Goal: Transaction & Acquisition: Purchase product/service

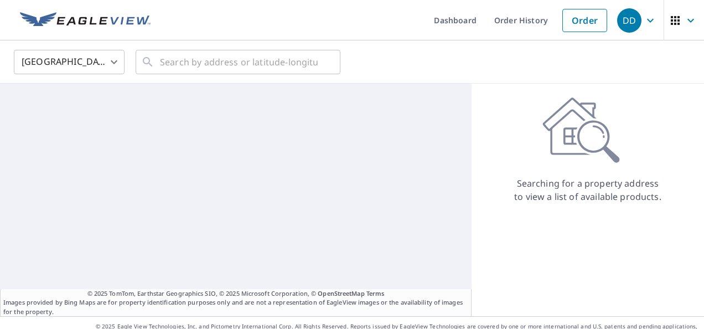
click at [114, 61] on body "DD DD Dashboard Order History Order DD United States US ​ ​ © 2025 TomTom, Eart…" at bounding box center [352, 164] width 704 height 329
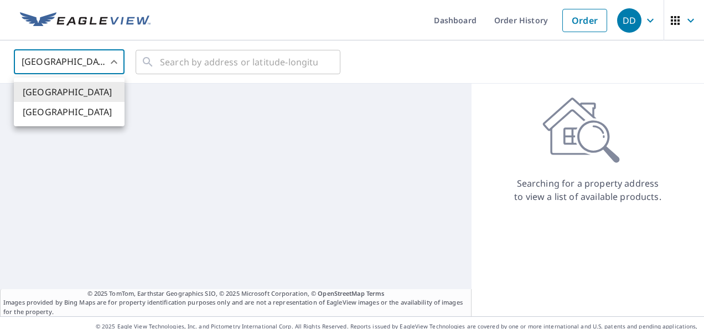
click at [78, 119] on li "Canada" at bounding box center [69, 112] width 111 height 20
type input "CA"
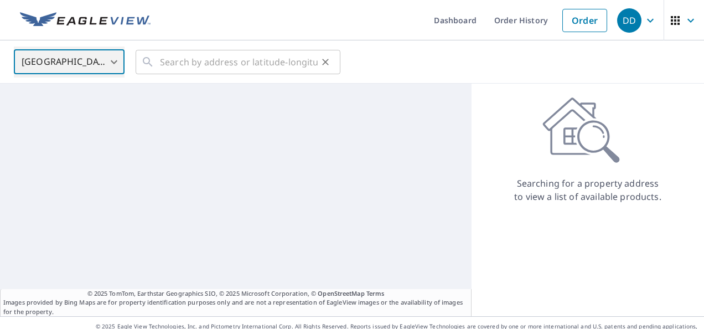
click at [154, 55] on icon at bounding box center [147, 61] width 13 height 13
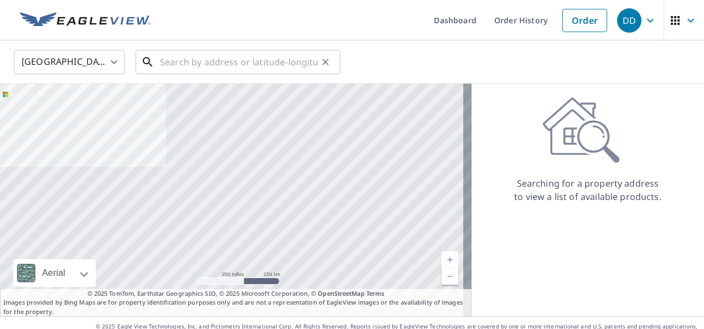
click at [179, 62] on input "text" at bounding box center [239, 62] width 158 height 31
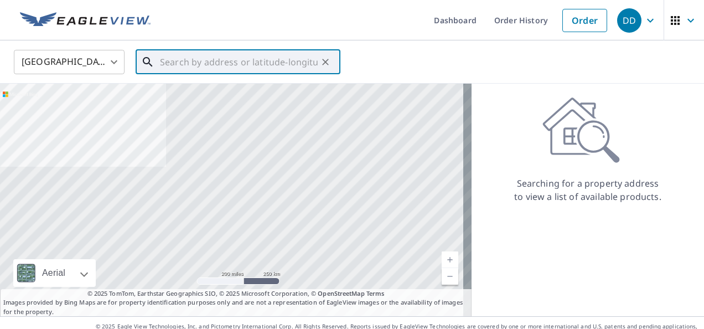
paste input "324 Lake Stafford Dr"
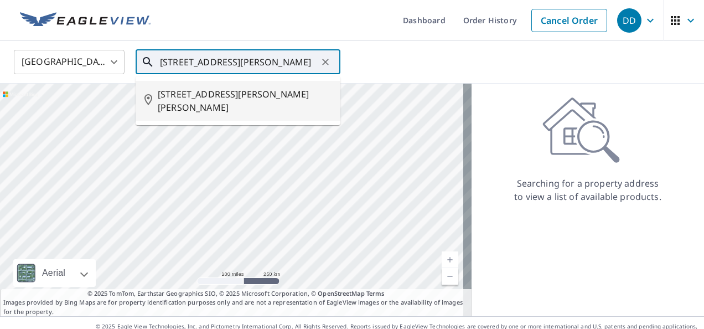
click at [253, 99] on span "324 LAKE STAFFORD DR E BROOKS AB T1R0L9" at bounding box center [245, 100] width 174 height 27
type input "324 LAKE STAFFORD DR E BROOKS AB T1R0L9"
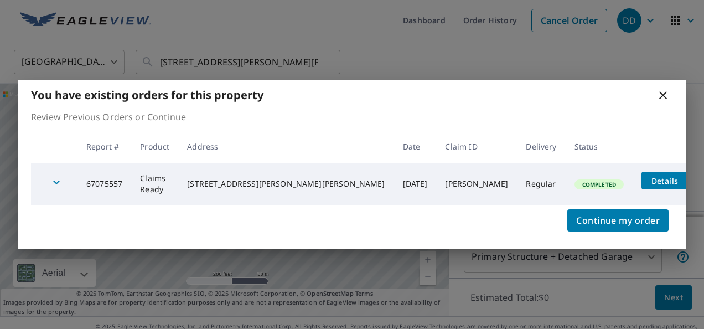
click at [693, 179] on icon "filesDropdownBtn-67075557" at bounding box center [699, 180] width 13 height 13
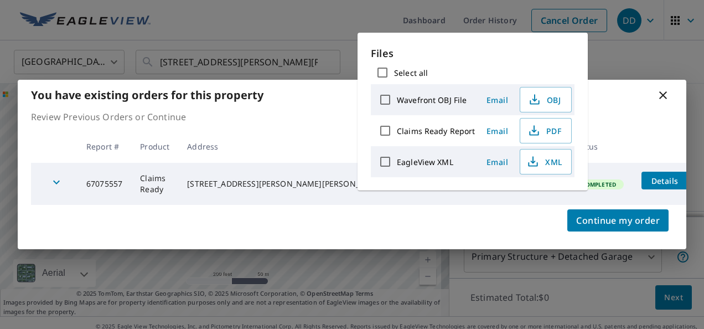
click at [697, 179] on icon "filesDropdownBtn-67075557" at bounding box center [700, 180] width 7 height 4
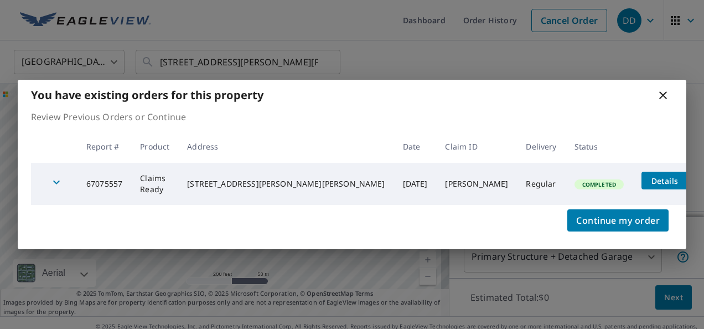
click at [648, 178] on span "Details" at bounding box center [664, 181] width 33 height 11
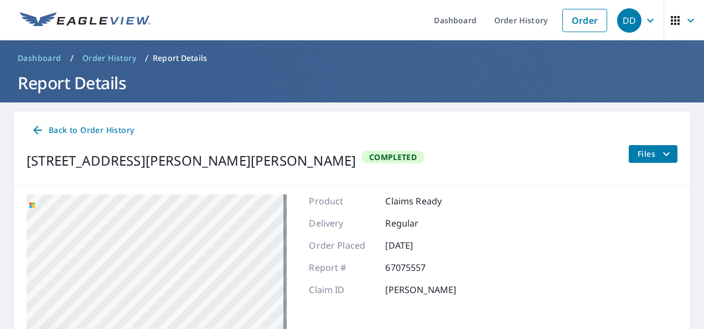
click at [363, 156] on span "Completed" at bounding box center [393, 157] width 61 height 11
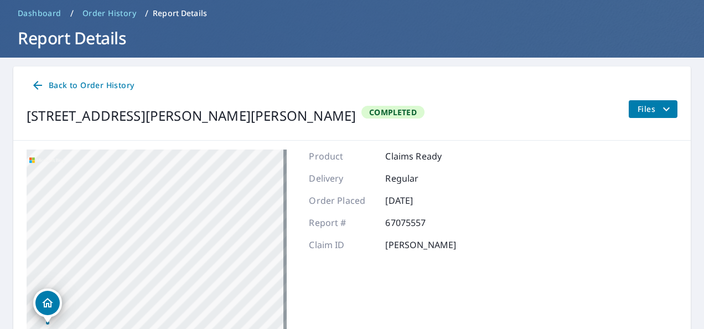
scroll to position [21, 0]
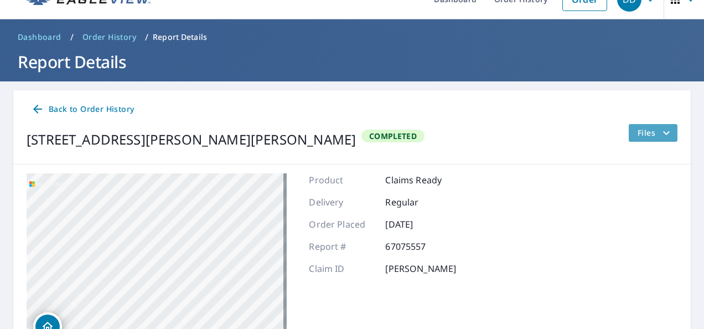
click at [663, 135] on icon "filesDropdownBtn-67075557" at bounding box center [666, 132] width 13 height 13
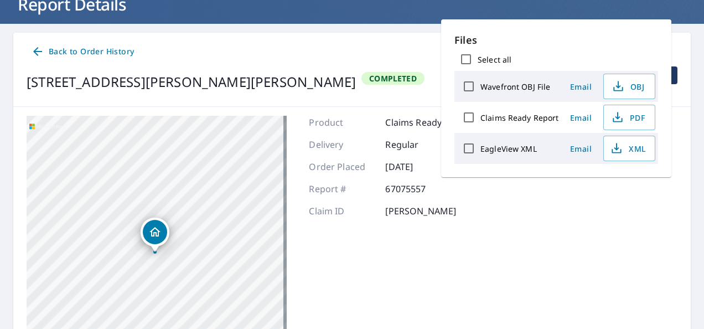
scroll to position [76, 0]
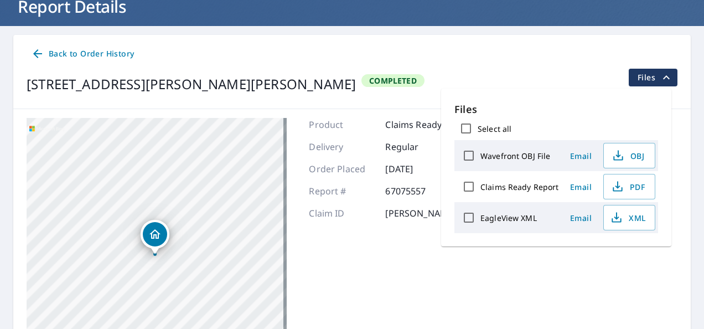
drag, startPoint x: 470, startPoint y: 50, endPoint x: 498, endPoint y: 60, distance: 30.5
click at [470, 50] on div "Back to Order History" at bounding box center [352, 54] width 651 height 20
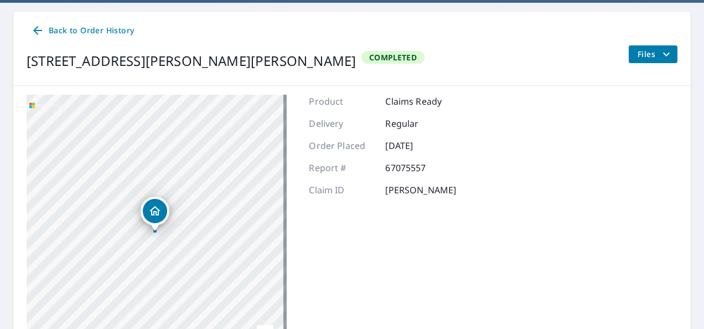
scroll to position [0, 0]
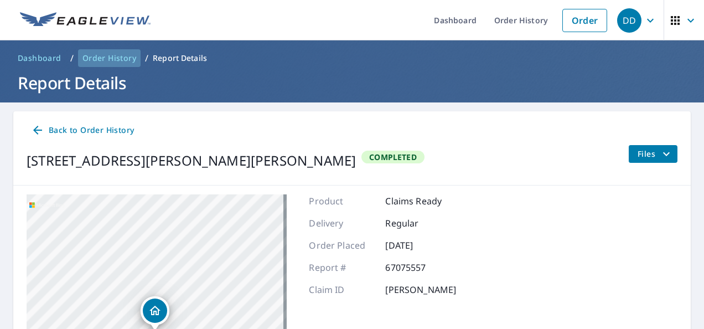
click at [114, 55] on span "Order History" at bounding box center [110, 58] width 54 height 11
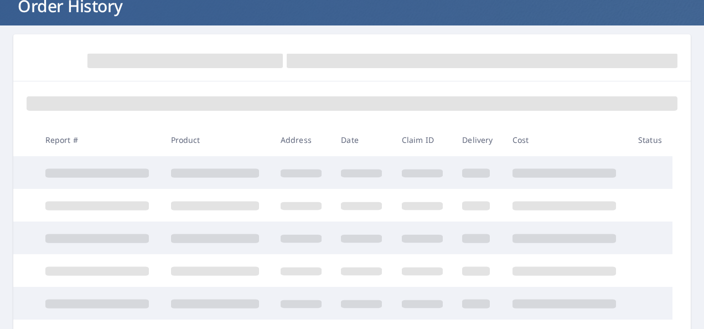
scroll to position [111, 0]
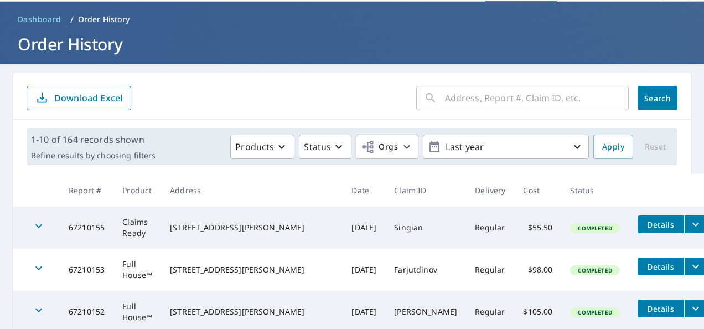
scroll to position [55, 0]
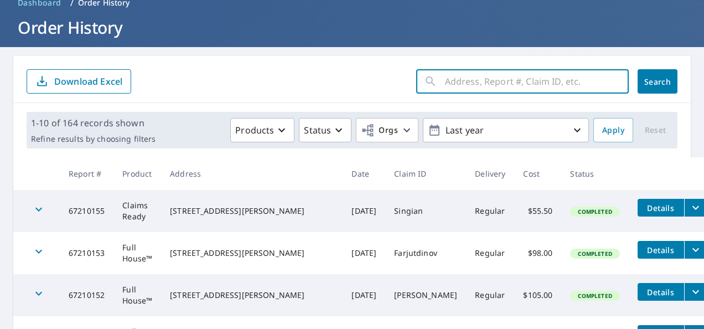
click at [469, 80] on input "text" at bounding box center [537, 81] width 184 height 31
paste input "324 Lake Stafford Dr"
type input "324 Lake Stafford Dr"
click at [650, 85] on span "Search" at bounding box center [658, 81] width 22 height 11
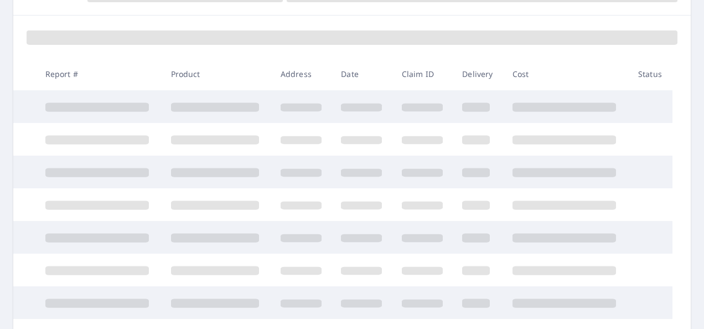
scroll to position [166, 0]
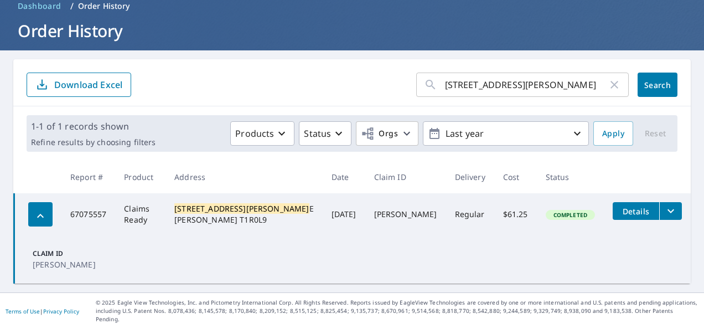
scroll to position [43, 0]
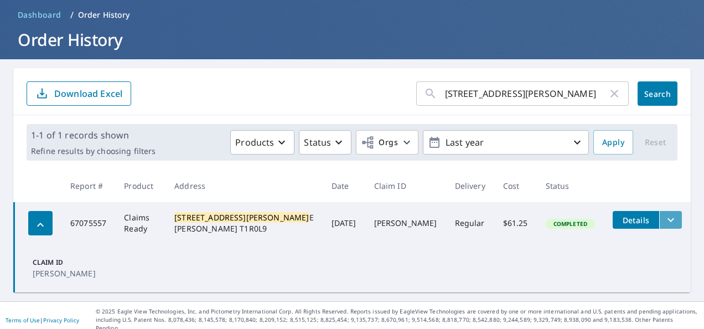
click at [664, 221] on icon "filesDropdownBtn-67075557" at bounding box center [670, 219] width 13 height 13
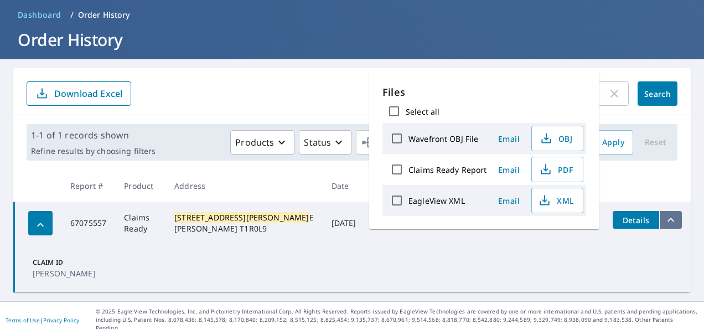
click at [664, 221] on icon "filesDropdownBtn-67075557" at bounding box center [670, 219] width 13 height 13
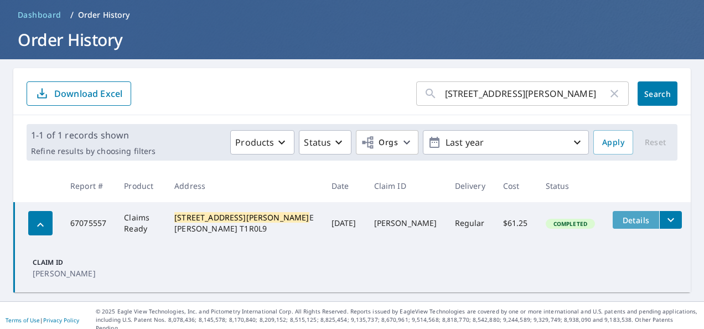
click at [620, 218] on span "Details" at bounding box center [636, 220] width 33 height 11
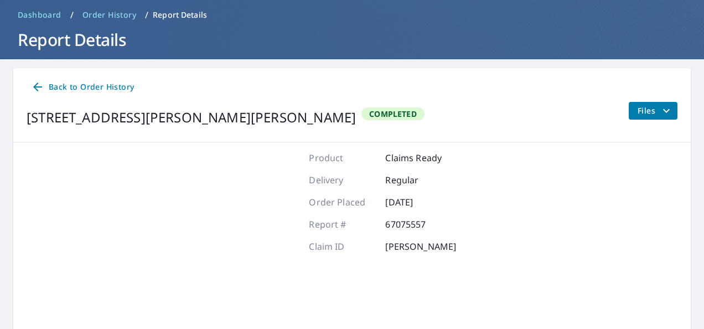
click at [660, 115] on icon "filesDropdownBtn-67075557" at bounding box center [666, 110] width 13 height 13
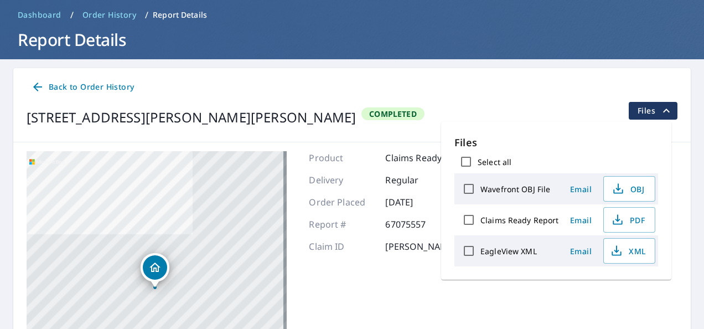
click at [66, 86] on span "Back to Order History" at bounding box center [82, 87] width 103 height 14
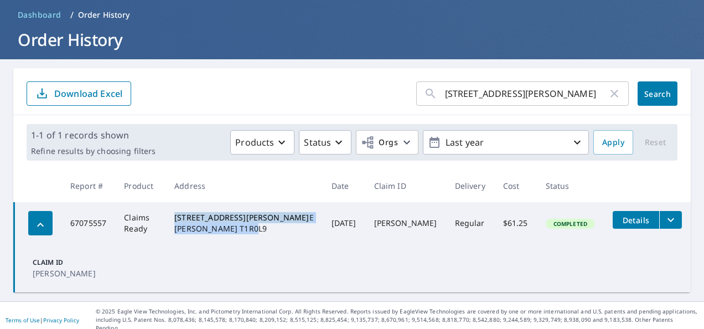
drag, startPoint x: 278, startPoint y: 231, endPoint x: 192, endPoint y: 215, distance: 87.4
click at [192, 215] on td "324 LAKE STAFFORD DR E BROOKS, AB T1R0L9" at bounding box center [244, 223] width 157 height 42
drag, startPoint x: 192, startPoint y: 215, endPoint x: 236, endPoint y: 220, distance: 44.6
copy div "324 LAKE STAFFORD DR E BROOKS, AB T1R0L9"
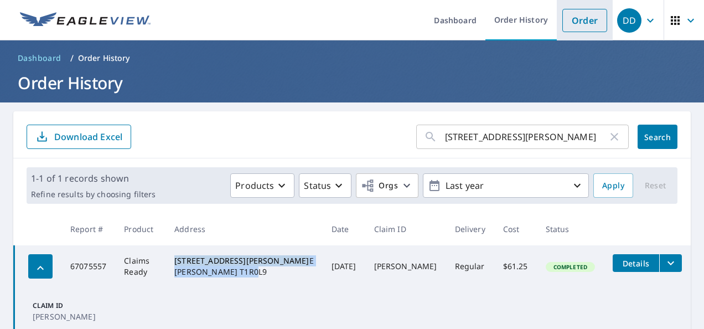
click at [570, 25] on link "Order" at bounding box center [585, 20] width 45 height 23
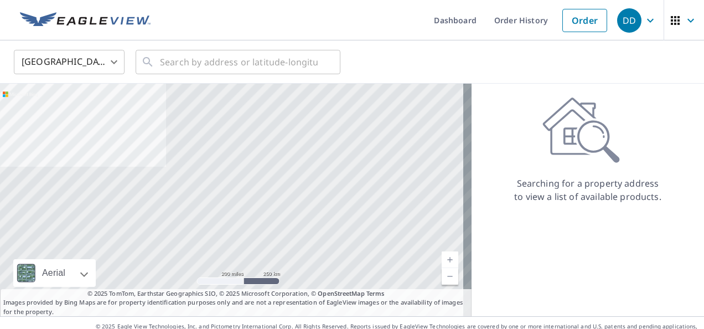
click at [107, 60] on body "DD DD Dashboard Order History Order DD United States US ​ ​ Aerial Road A stand…" at bounding box center [352, 164] width 704 height 329
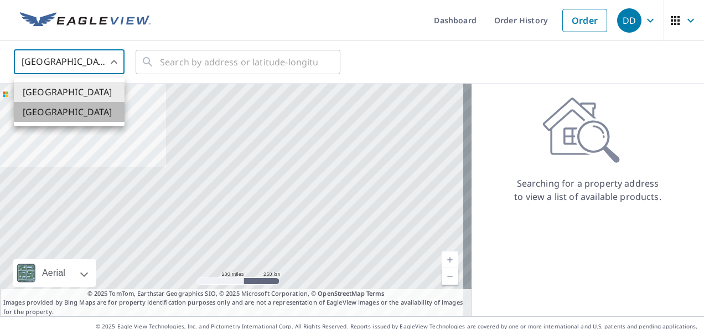
click at [74, 107] on li "Canada" at bounding box center [69, 112] width 111 height 20
type input "CA"
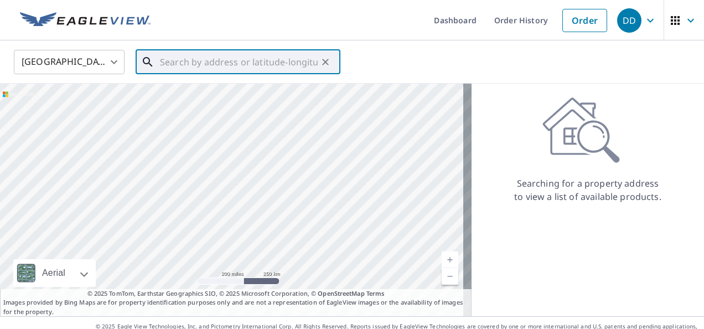
paste input "324 LAKE STAFFORD DR E BROOKS, AB T1R0L9"
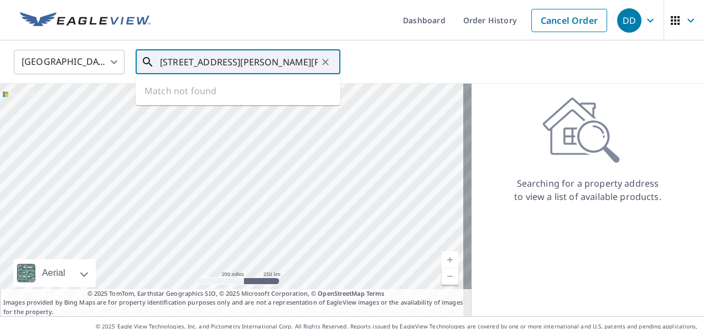
scroll to position [0, 37]
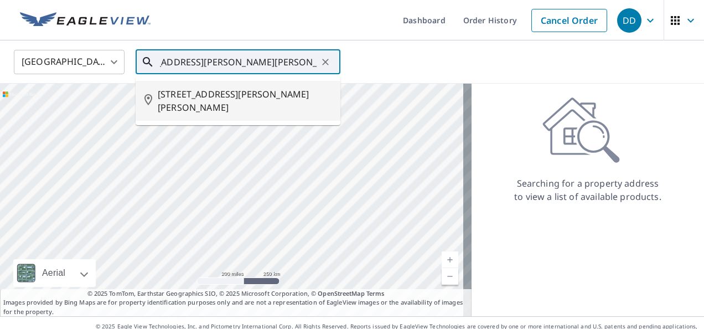
click at [273, 100] on span "324 LAKE STAFFORD DR E BROOKS AB T1R0L9" at bounding box center [245, 100] width 174 height 27
type input "324 LAKE STAFFORD DR E BROOKS AB T1R0L9"
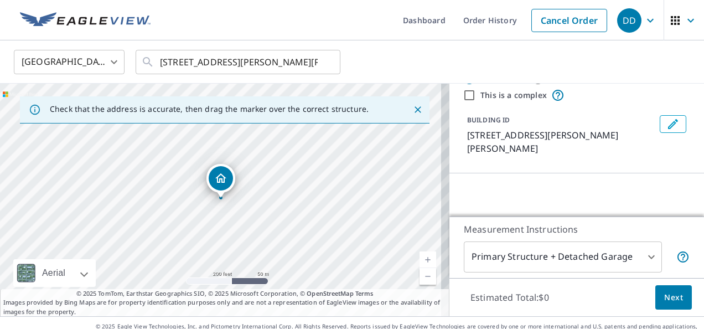
scroll to position [55, 0]
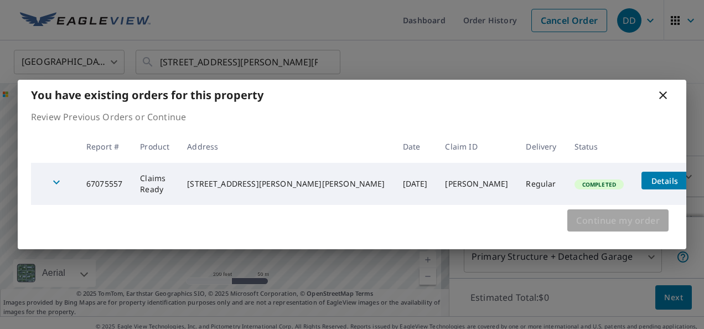
click at [601, 219] on span "Continue my order" at bounding box center [618, 221] width 84 height 16
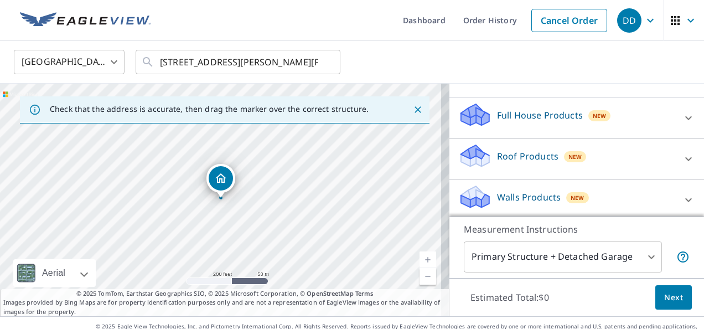
scroll to position [117, 0]
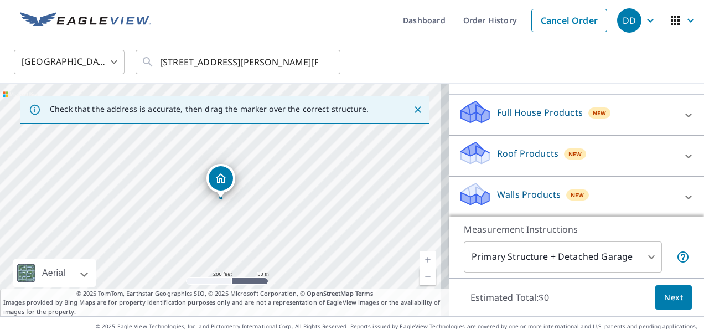
click at [536, 192] on p "Walls Products" at bounding box center [529, 194] width 64 height 13
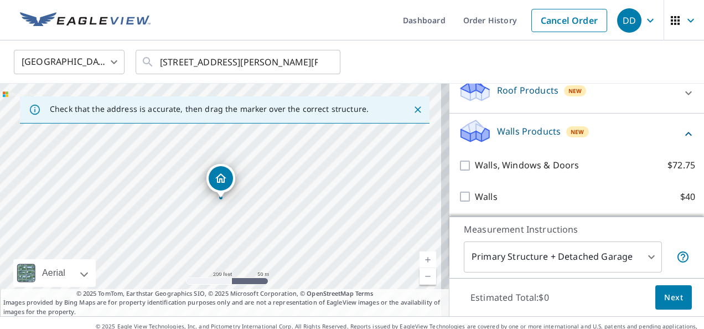
scroll to position [16, 0]
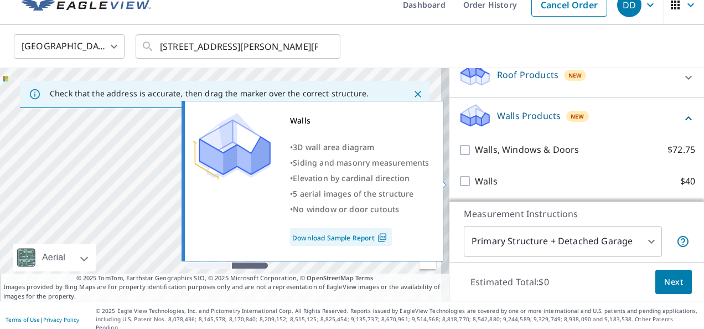
click at [380, 237] on img at bounding box center [382, 238] width 15 height 10
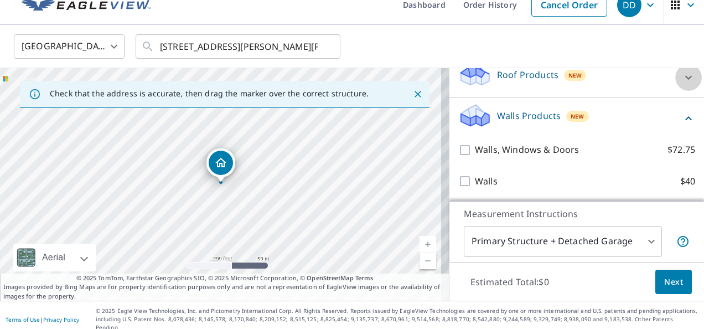
click at [682, 76] on icon at bounding box center [688, 77] width 13 height 13
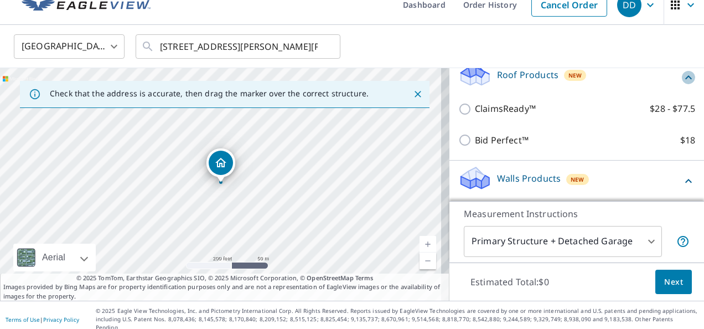
click at [686, 76] on icon at bounding box center [689, 77] width 7 height 4
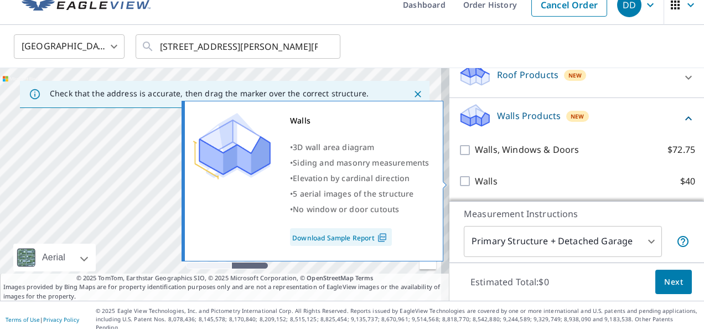
click at [459, 180] on input "Walls $40" at bounding box center [467, 180] width 17 height 13
checkbox input "true"
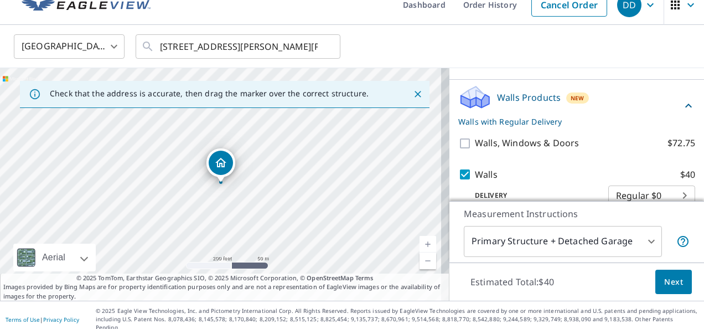
scroll to position [216, 0]
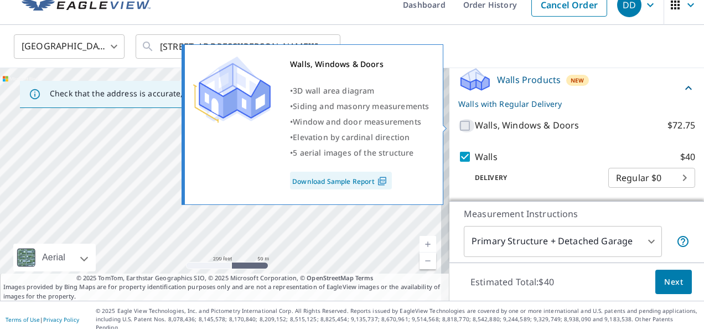
click at [459, 126] on input "Walls, Windows & Doors $72.75" at bounding box center [467, 125] width 17 height 13
checkbox input "true"
checkbox input "false"
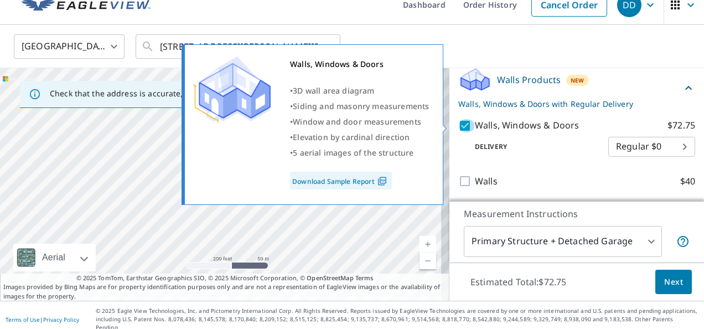
click at [461, 130] on input "Walls, Windows & Doors $72.75" at bounding box center [467, 125] width 17 height 13
checkbox input "false"
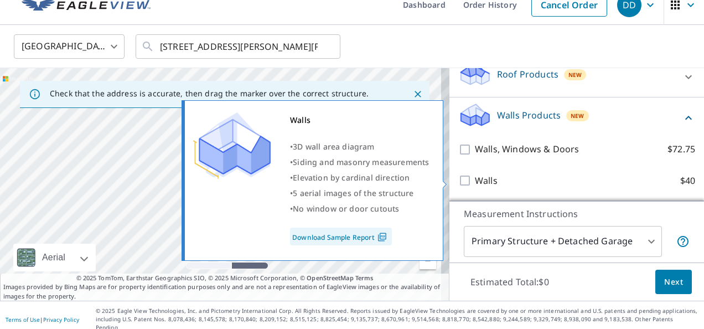
click at [459, 181] on input "Walls $40" at bounding box center [467, 180] width 17 height 13
checkbox input "true"
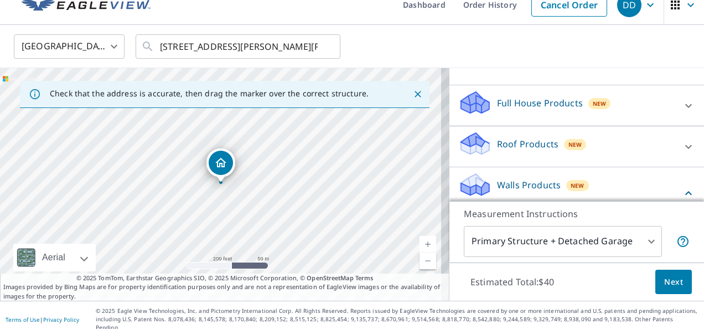
scroll to position [216, 0]
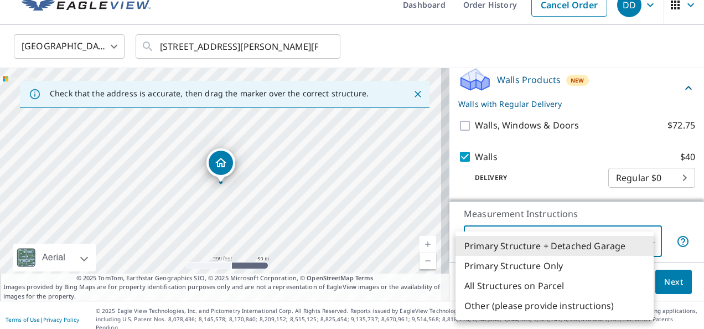
click at [641, 241] on body "DD DD Dashboard Order History Cancel Order DD Canada CA ​ 324 LAKE STAFFORD DR …" at bounding box center [352, 164] width 704 height 329
click at [496, 267] on li "Primary Structure Only" at bounding box center [555, 266] width 198 height 20
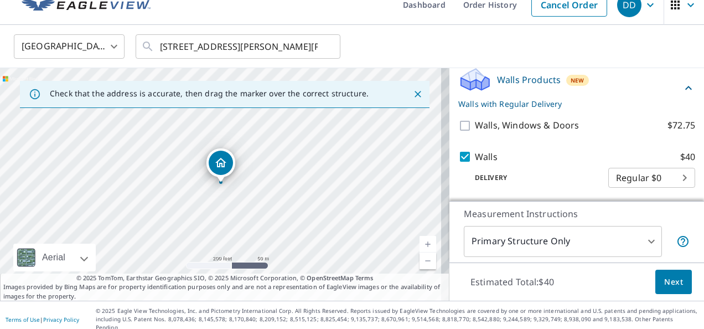
drag, startPoint x: 656, startPoint y: 146, endPoint x: 652, endPoint y: 151, distance: 6.5
click at [655, 147] on div "Walls $40 Delivery Regular $0 8 ​" at bounding box center [577, 169] width 237 height 56
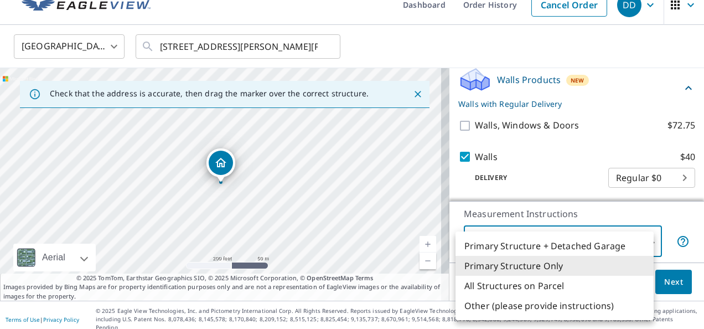
click at [638, 242] on body "DD DD Dashboard Order History Cancel Order DD Canada CA ​ 324 LAKE STAFFORD DR …" at bounding box center [352, 164] width 704 height 329
click at [515, 245] on li "Primary Structure + Detached Garage" at bounding box center [555, 246] width 198 height 20
type input "1"
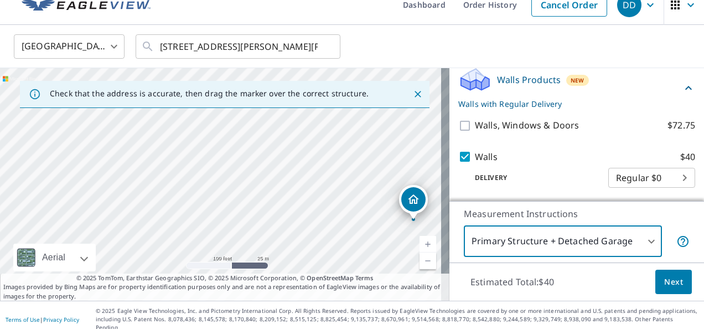
click at [641, 240] on body "DD DD Dashboard Order History Cancel Order DD Canada CA ​ 324 LAKE STAFFORD DR …" at bounding box center [352, 164] width 704 height 329
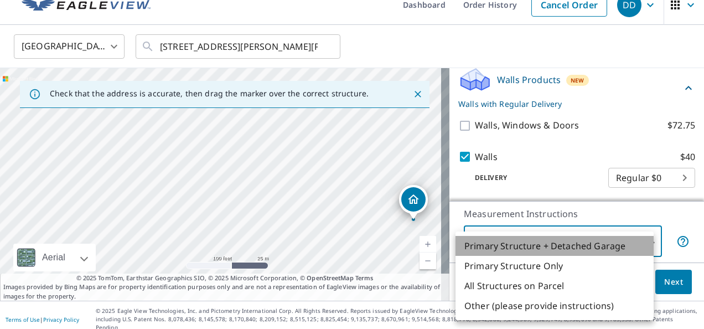
click at [602, 244] on li "Primary Structure + Detached Garage" at bounding box center [555, 246] width 198 height 20
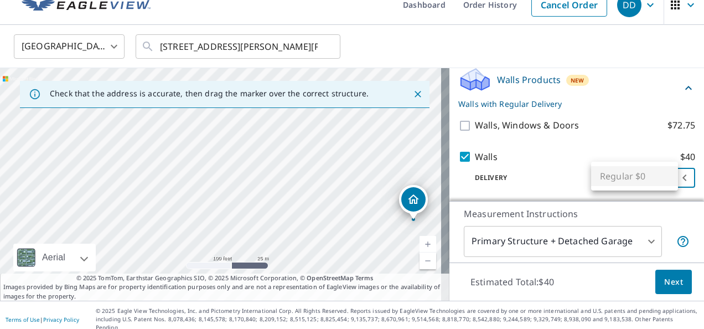
click at [663, 177] on body "DD DD Dashboard Order History Cancel Order DD Canada CA ​ 324 LAKE STAFFORD DR …" at bounding box center [352, 164] width 704 height 329
click at [660, 175] on ul "Regular $0" at bounding box center [634, 176] width 87 height 29
drag, startPoint x: 528, startPoint y: 156, endPoint x: 553, endPoint y: 163, distance: 25.8
click at [529, 156] on div at bounding box center [352, 164] width 704 height 329
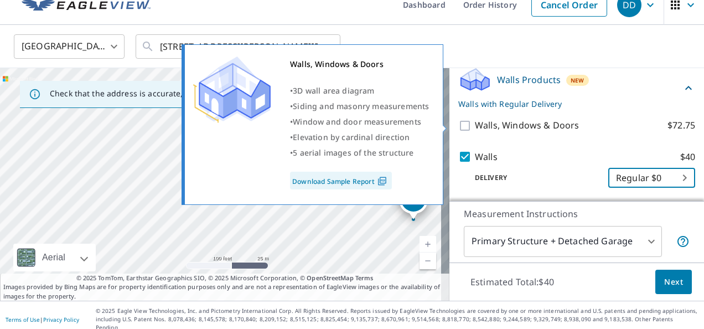
click at [459, 124] on input "Walls, Windows & Doors $72.75" at bounding box center [467, 125] width 17 height 13
checkbox input "true"
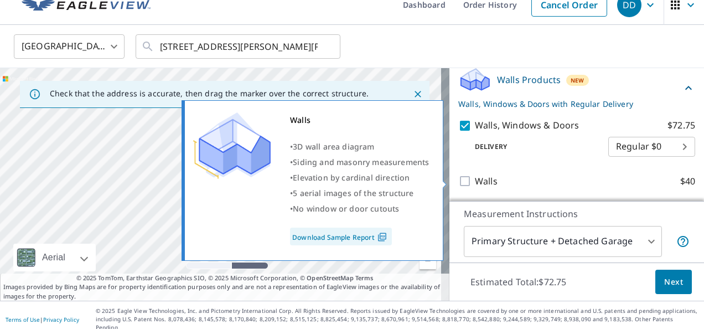
click at [459, 179] on input "Walls $40" at bounding box center [467, 180] width 17 height 13
checkbox input "true"
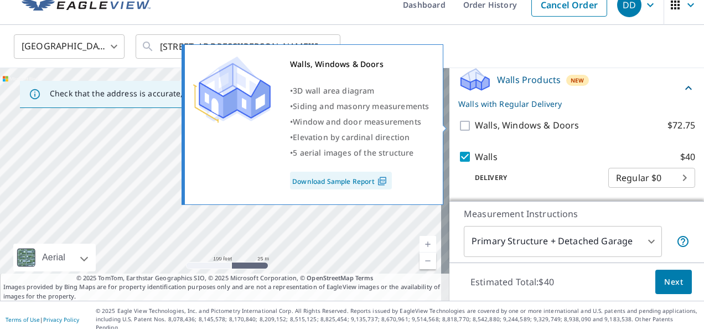
click at [459, 123] on input "Walls, Windows & Doors $72.75" at bounding box center [467, 125] width 17 height 13
checkbox input "true"
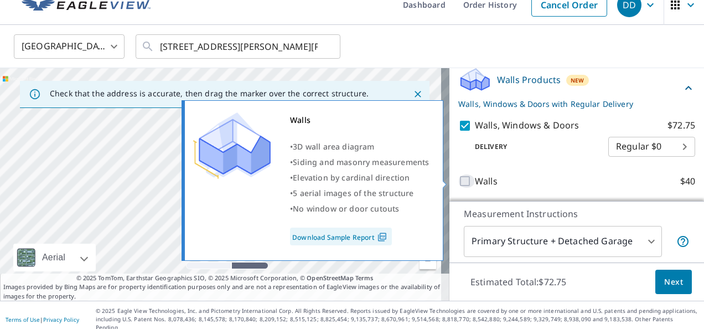
click at [462, 180] on input "Walls $40" at bounding box center [467, 180] width 17 height 13
checkbox input "true"
checkbox input "false"
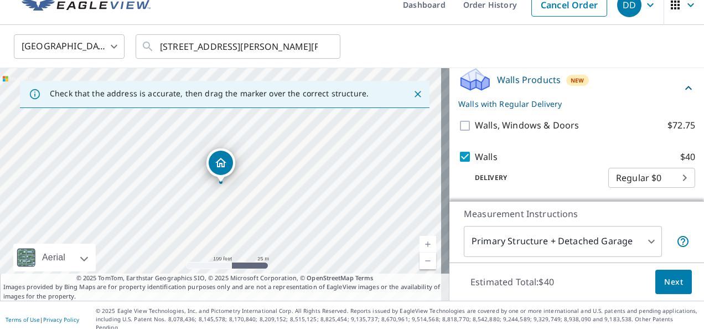
click at [664, 280] on span "Next" at bounding box center [673, 282] width 19 height 14
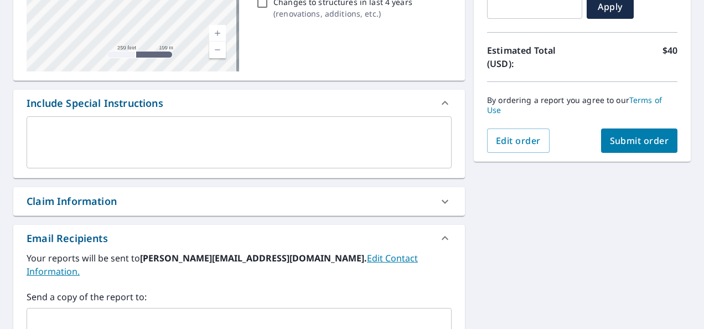
scroll to position [213, 0]
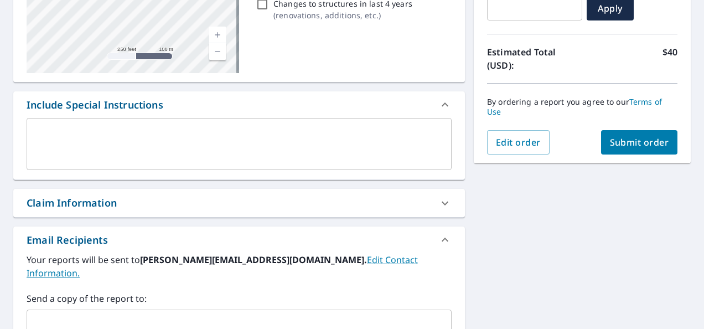
click at [268, 205] on div "Claim Information" at bounding box center [229, 202] width 405 height 15
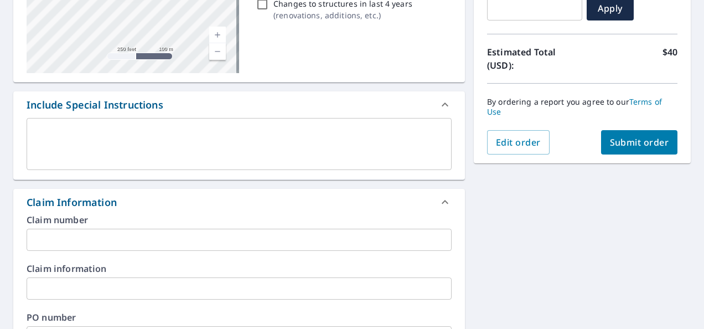
click at [121, 235] on input "text" at bounding box center [239, 240] width 425 height 22
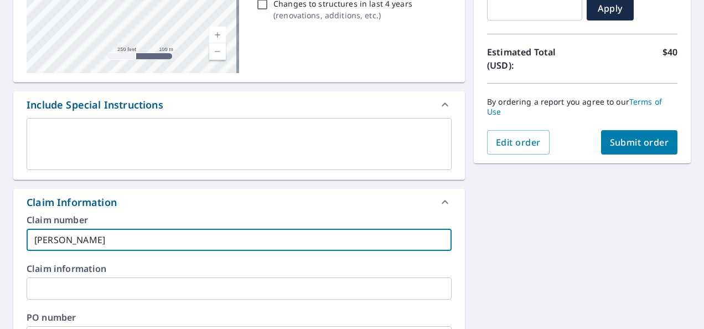
type input "[PERSON_NAME]"
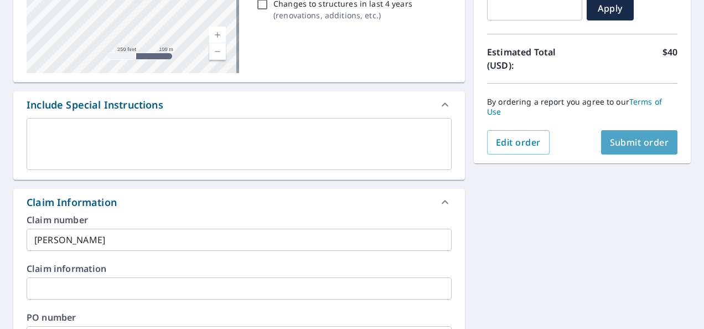
click at [641, 142] on span "Submit order" at bounding box center [639, 142] width 59 height 12
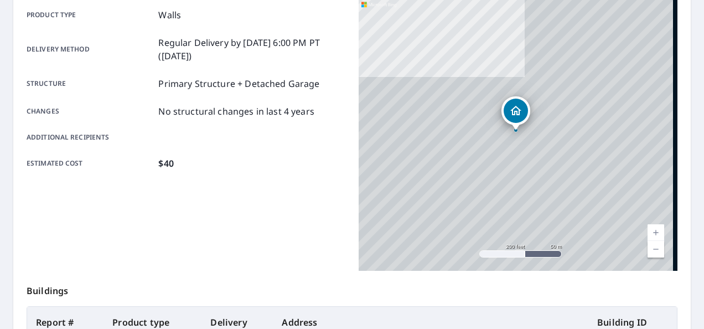
scroll to position [156, 0]
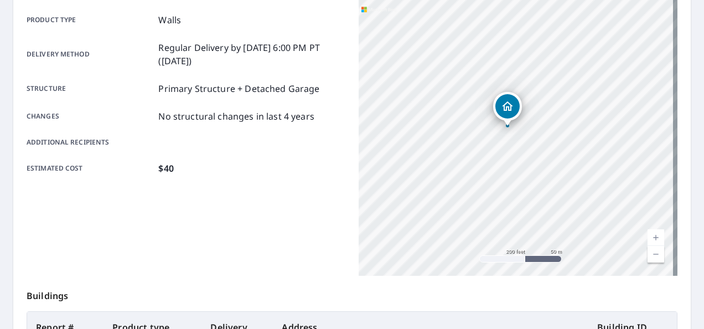
drag, startPoint x: 513, startPoint y: 110, endPoint x: 507, endPoint y: 104, distance: 8.2
click at [506, 103] on icon "Dropped pin, building 1, Residential property, 324 LAKE STAFFORD DR E BROOKS AB…" at bounding box center [507, 106] width 13 height 13
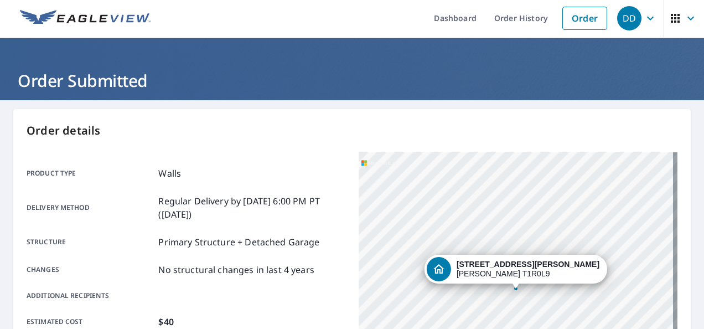
scroll to position [0, 0]
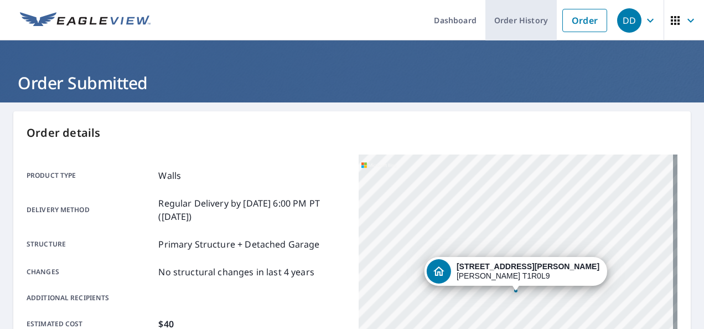
click at [503, 19] on link "Order History" at bounding box center [521, 20] width 71 height 40
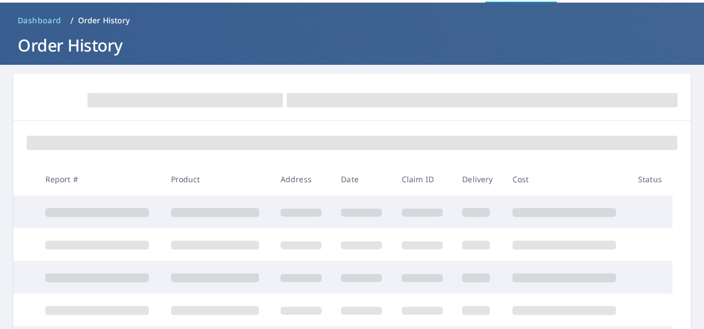
scroll to position [55, 0]
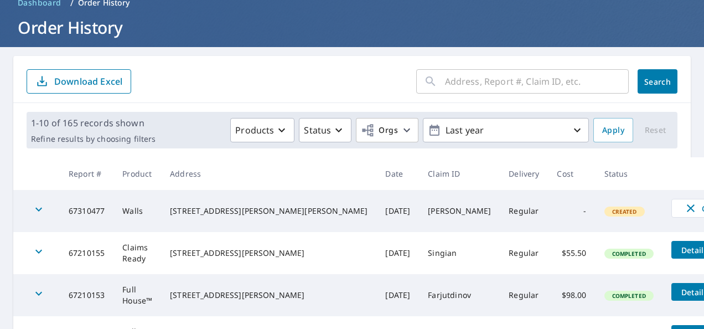
click at [37, 208] on icon "button" at bounding box center [38, 209] width 13 height 13
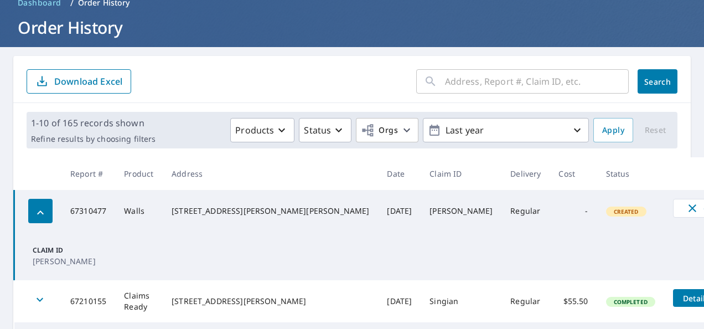
click at [330, 252] on td "Claim ID Hauck" at bounding box center [382, 256] width 737 height 48
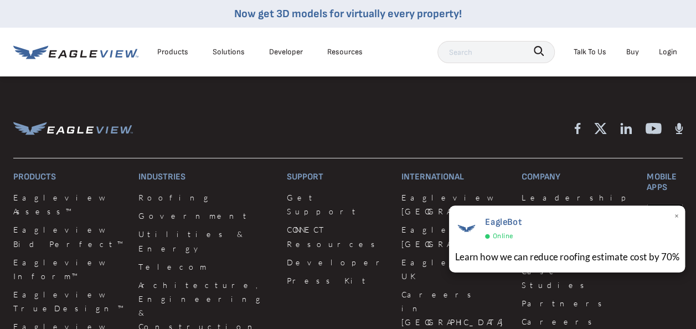
click at [496, 229] on div "EagleBot Online" at bounding box center [503, 230] width 37 height 26
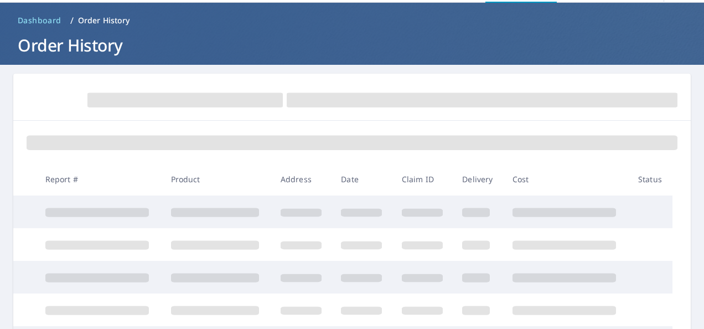
scroll to position [55, 0]
